Goal: Information Seeking & Learning: Learn about a topic

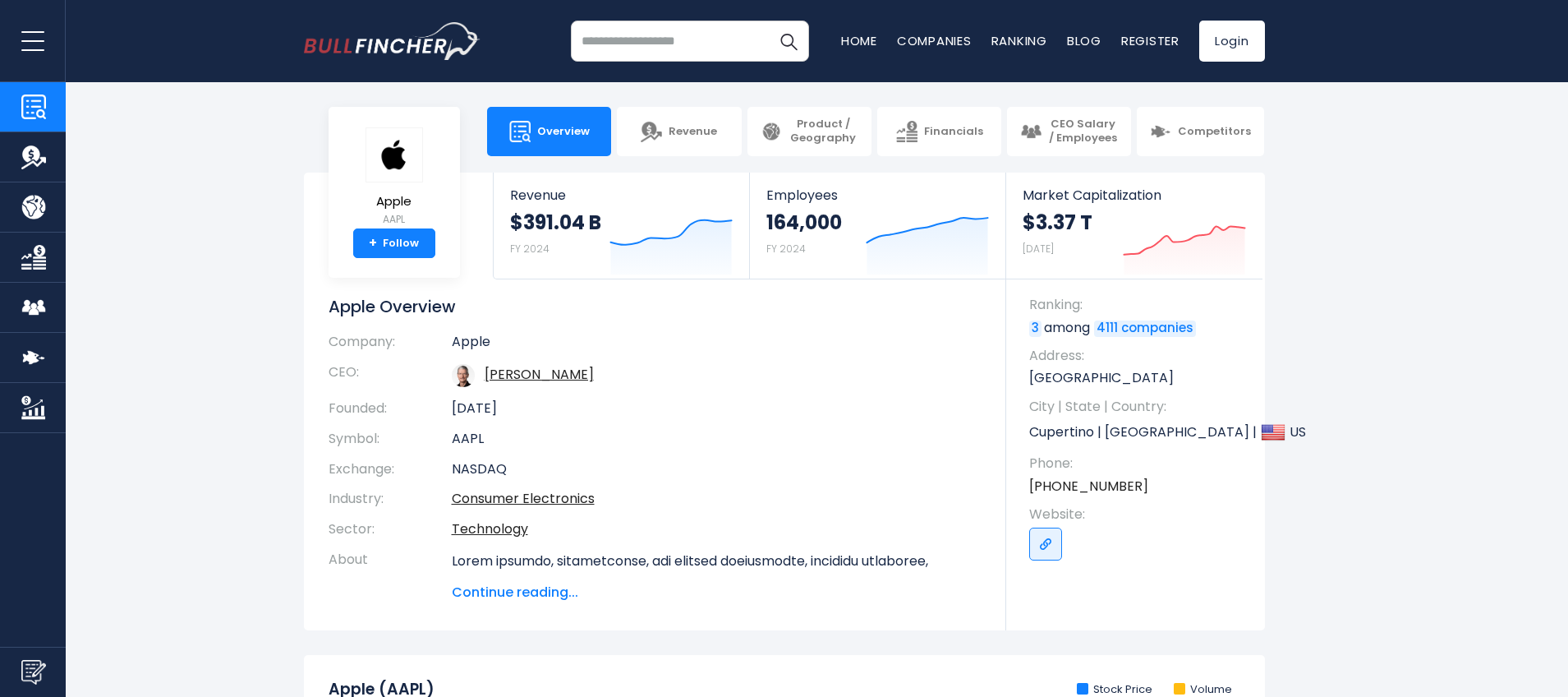
click at [28, 393] on link "Market Cap" at bounding box center [33, 407] width 65 height 49
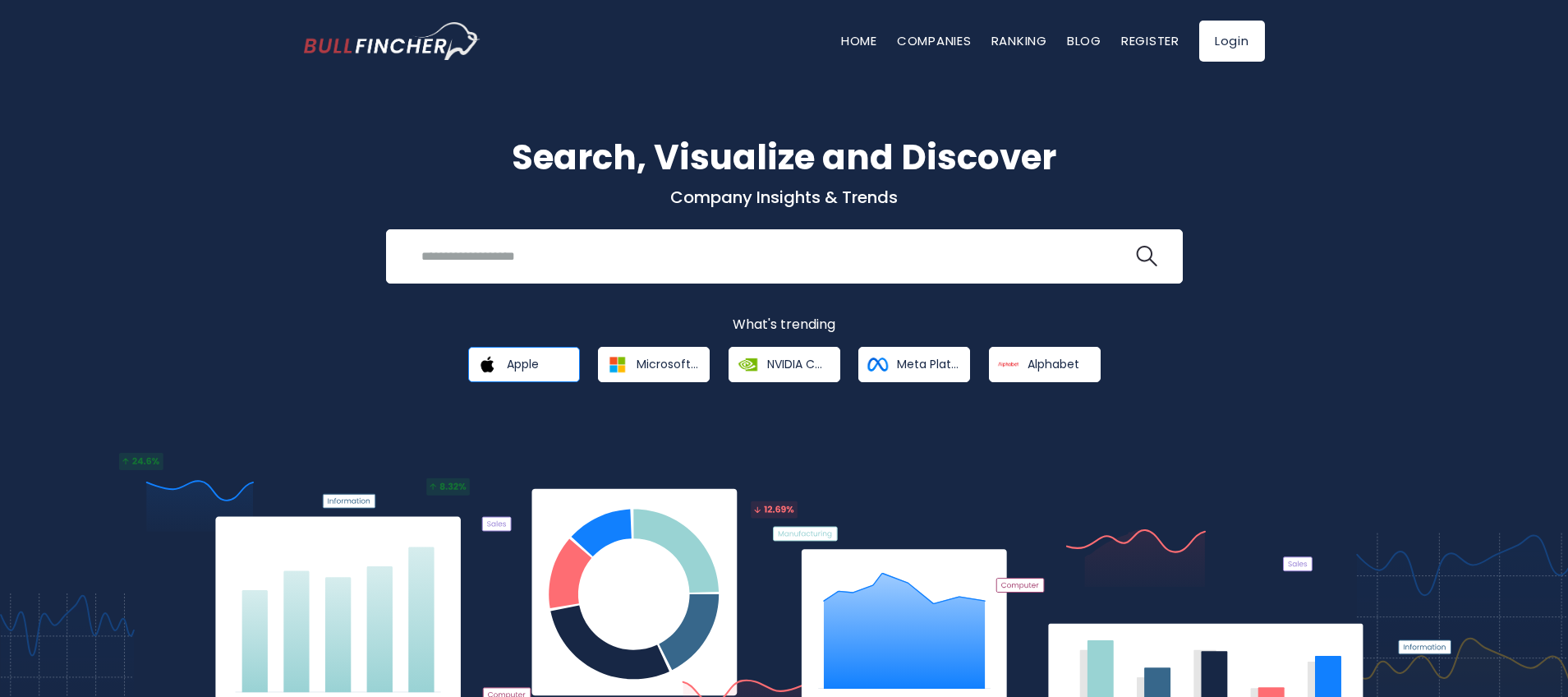
click at [526, 354] on link "Apple" at bounding box center [524, 364] width 112 height 35
click at [532, 363] on span "Apple" at bounding box center [522, 363] width 32 height 15
click at [511, 367] on span "Apple" at bounding box center [522, 363] width 32 height 15
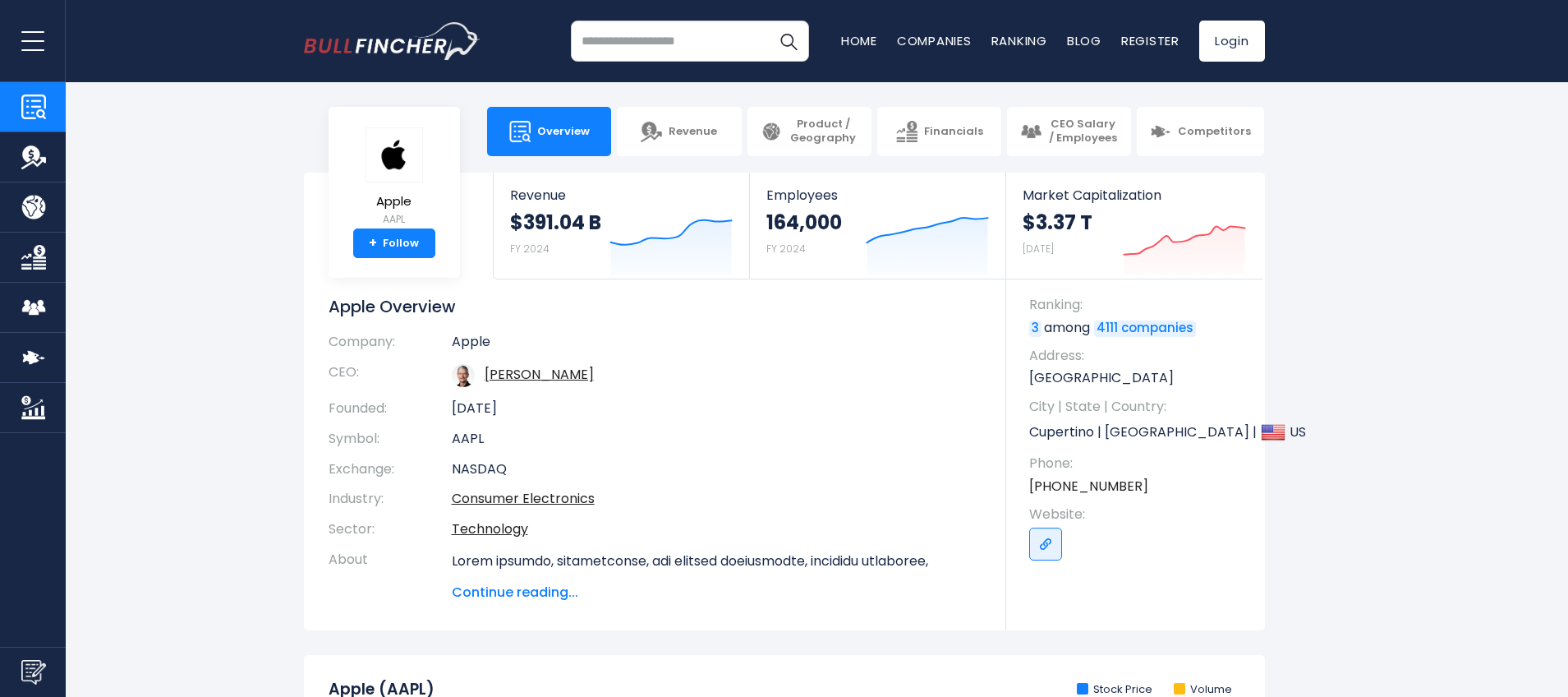
click at [544, 595] on span "Continue reading..." at bounding box center [716, 592] width 530 height 20
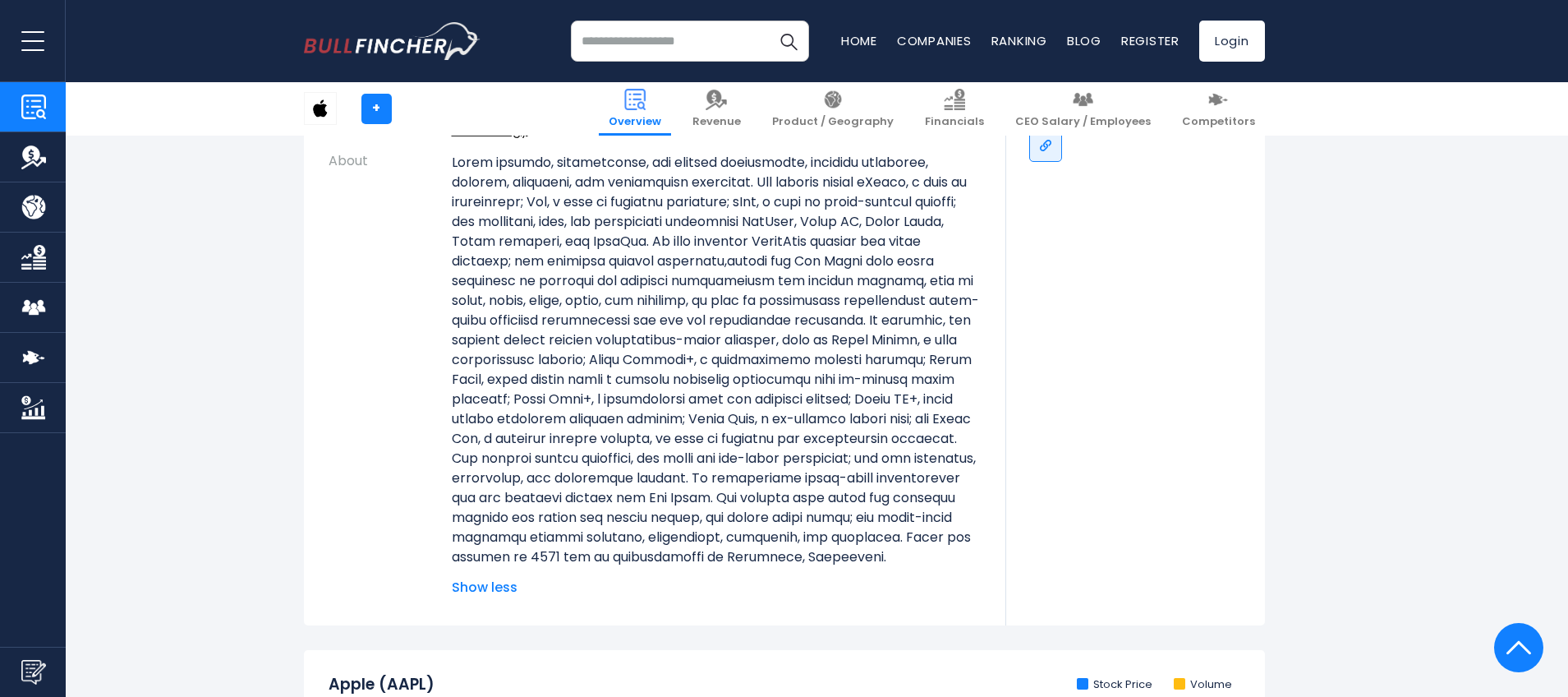
scroll to position [373, 0]
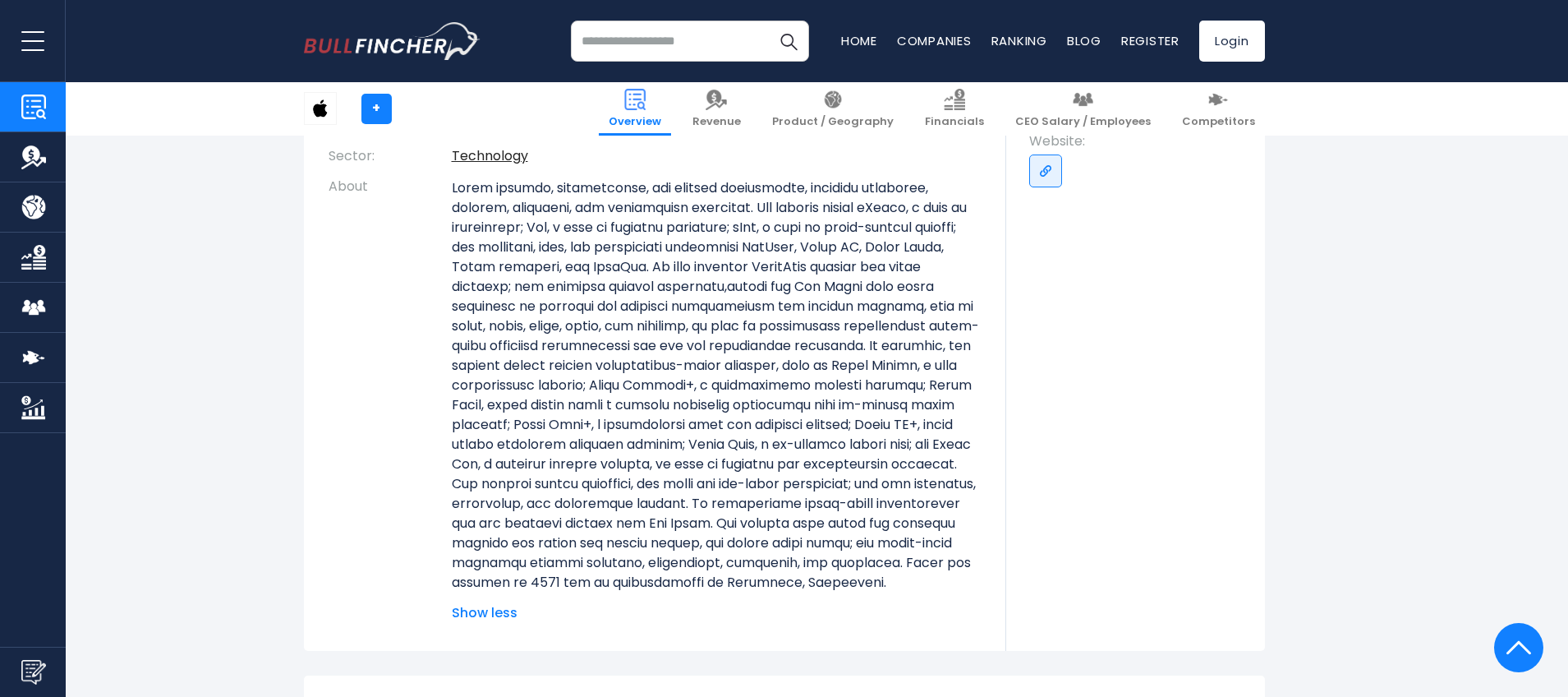
click at [483, 623] on span "Show less" at bounding box center [716, 613] width 530 height 20
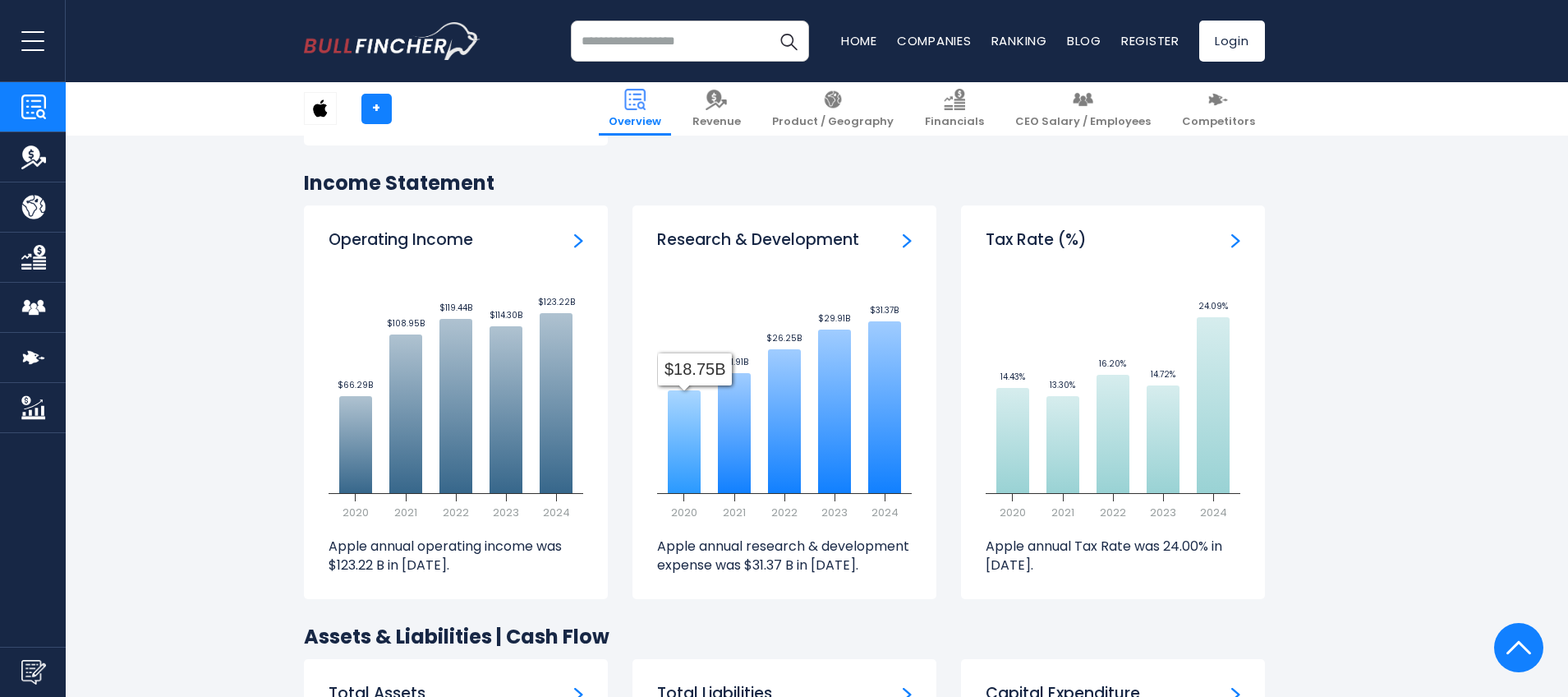
scroll to position [2398, 0]
